Goal: Task Accomplishment & Management: Use online tool/utility

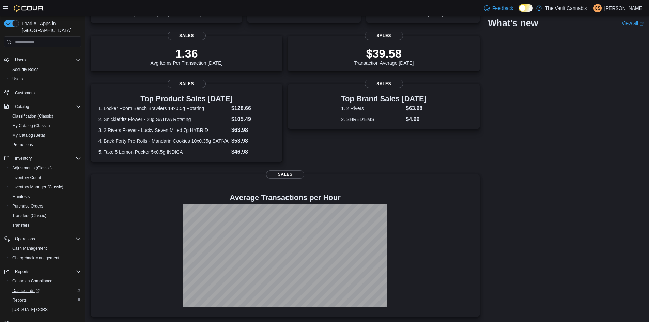
scroll to position [31, 0]
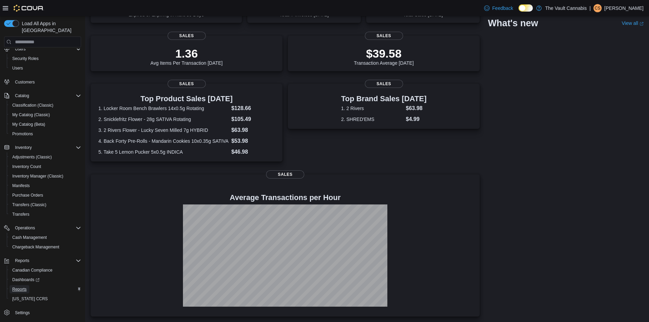
click at [22, 286] on span "Reports" at bounding box center [19, 288] width 14 height 5
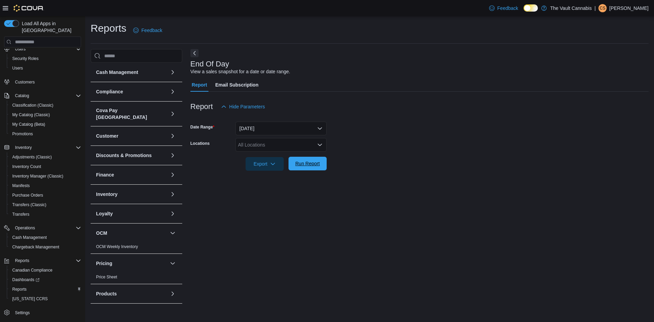
click at [308, 164] on span "Run Report" at bounding box center [307, 163] width 25 height 7
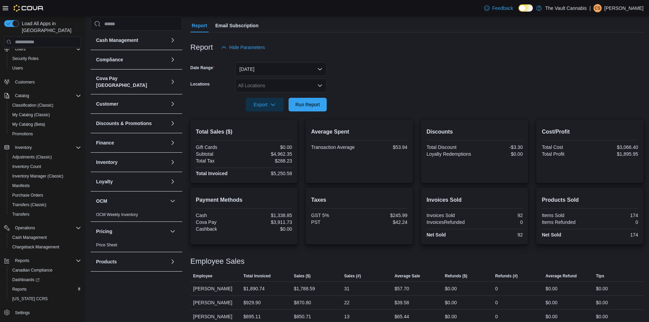
scroll to position [94, 0]
